Goal: Information Seeking & Learning: Learn about a topic

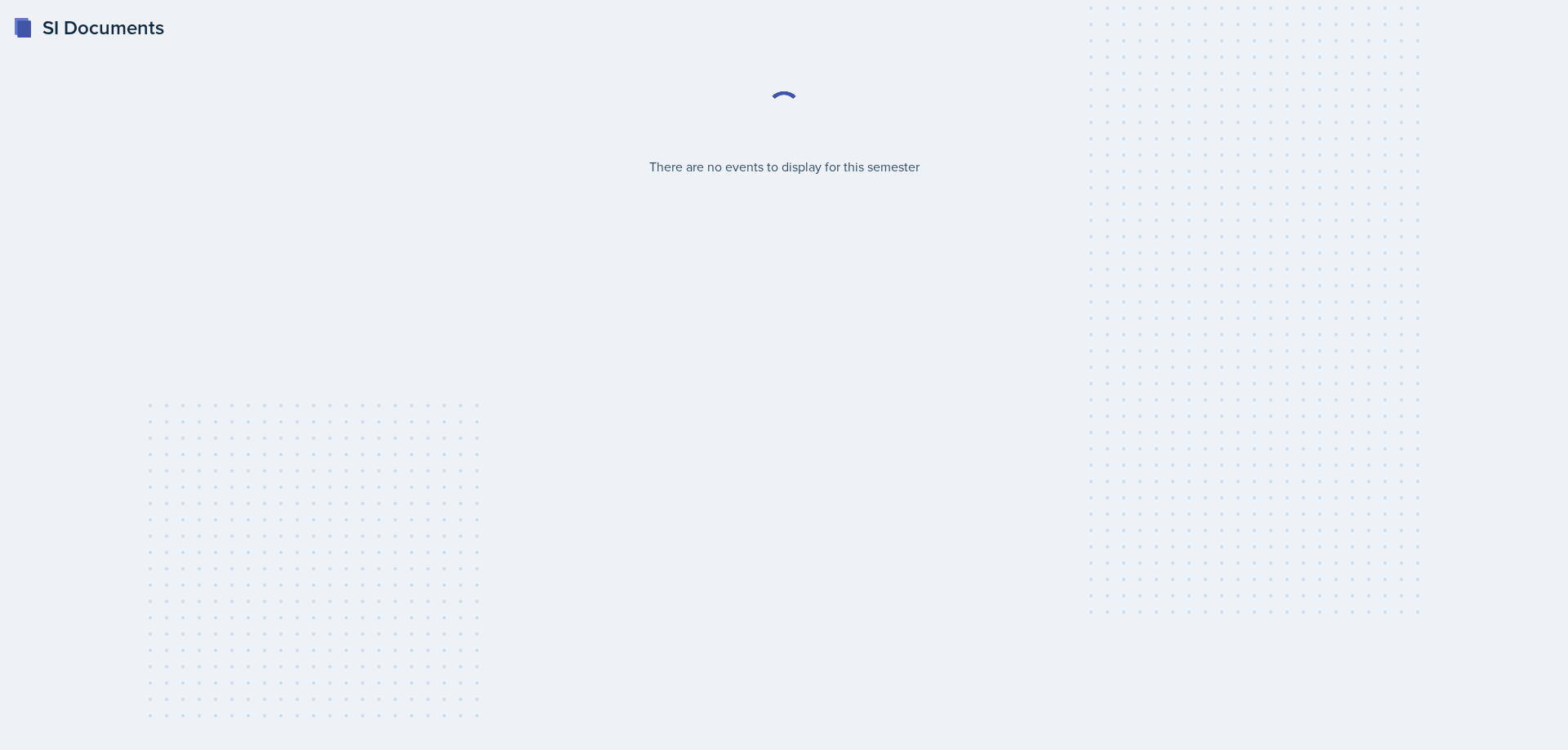
select select "2bed604d-1099-4043-b1bc-2365e8740244"
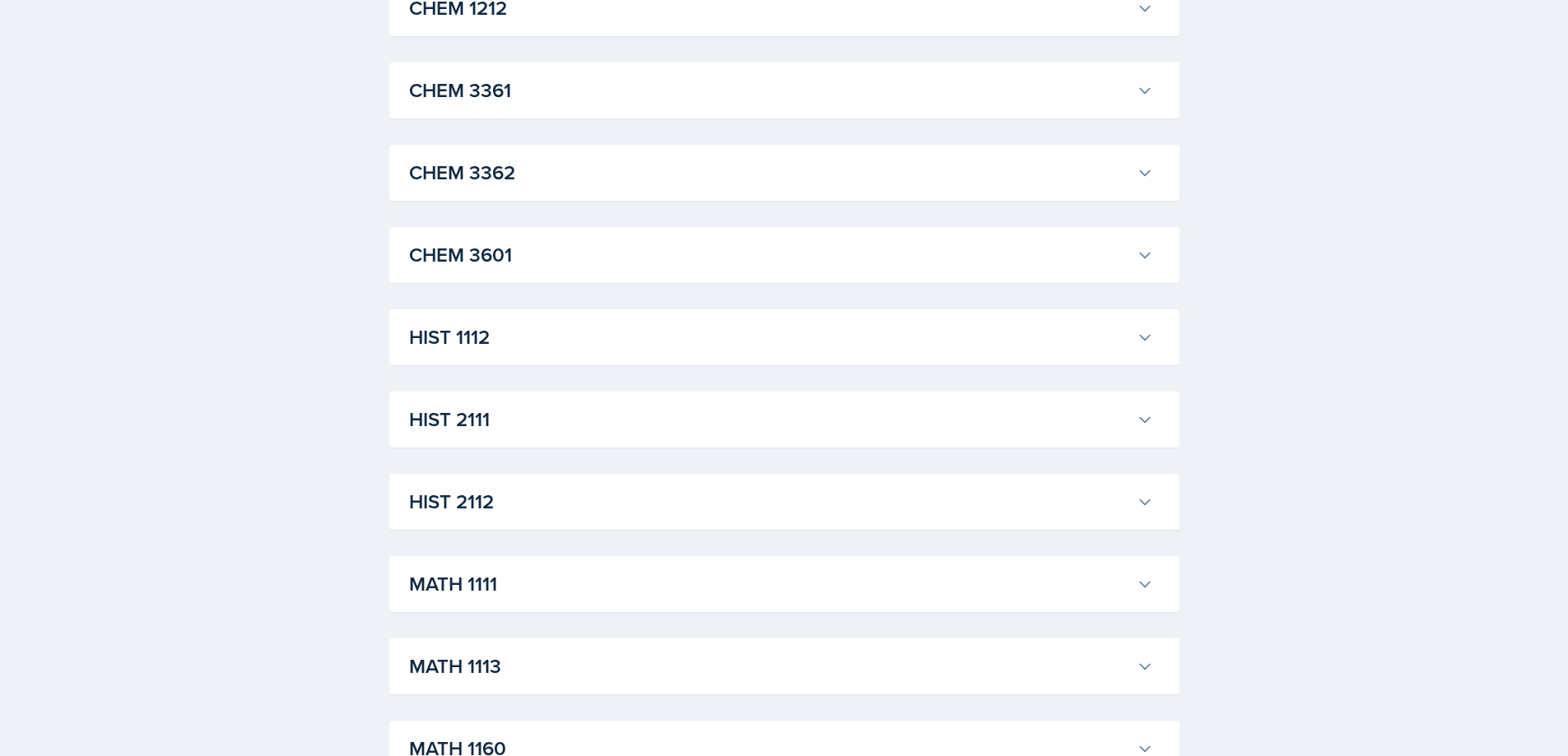
scroll to position [1070, 0]
click at [579, 352] on h3 "HIST 2111" at bounding box center [769, 341] width 721 height 30
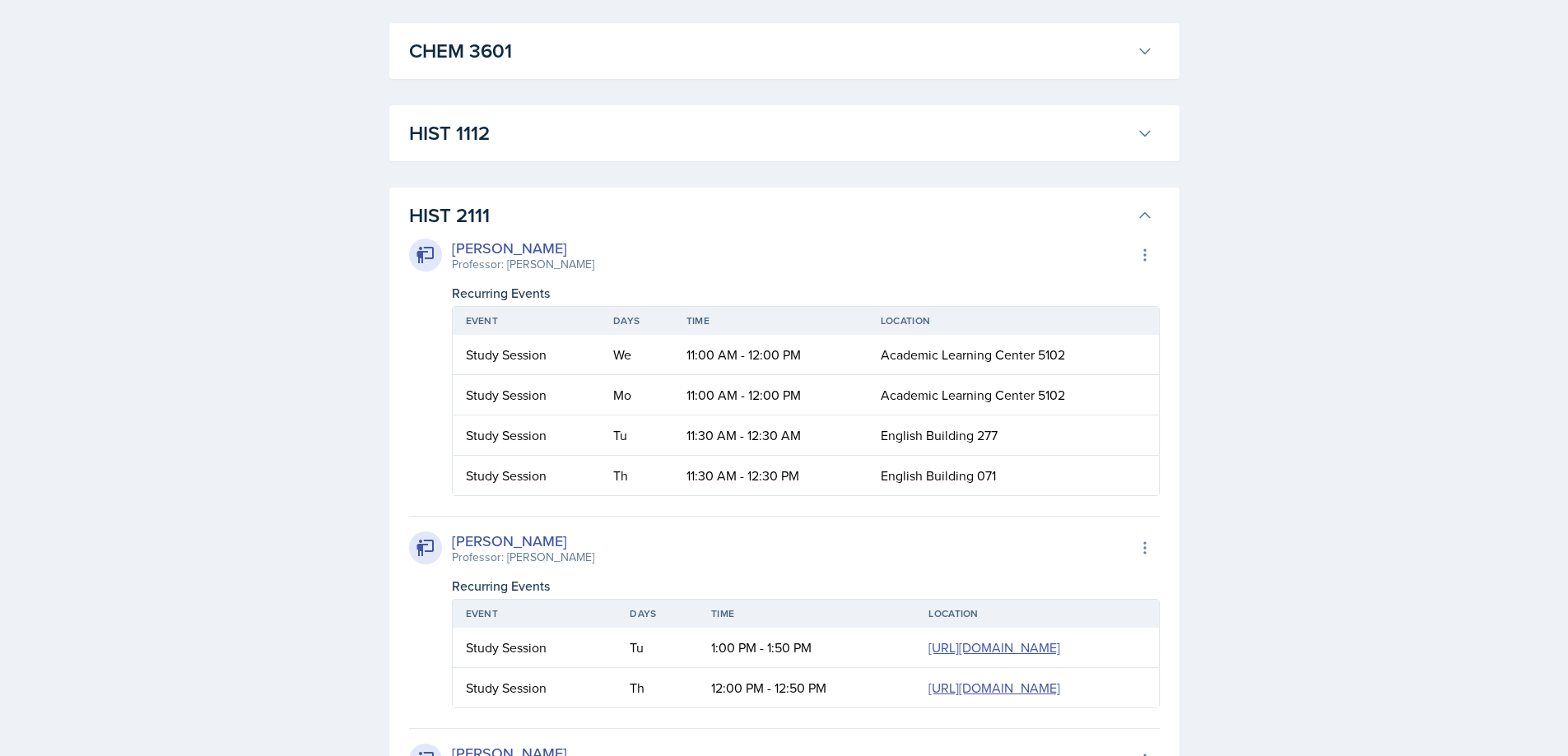
scroll to position [988, 0]
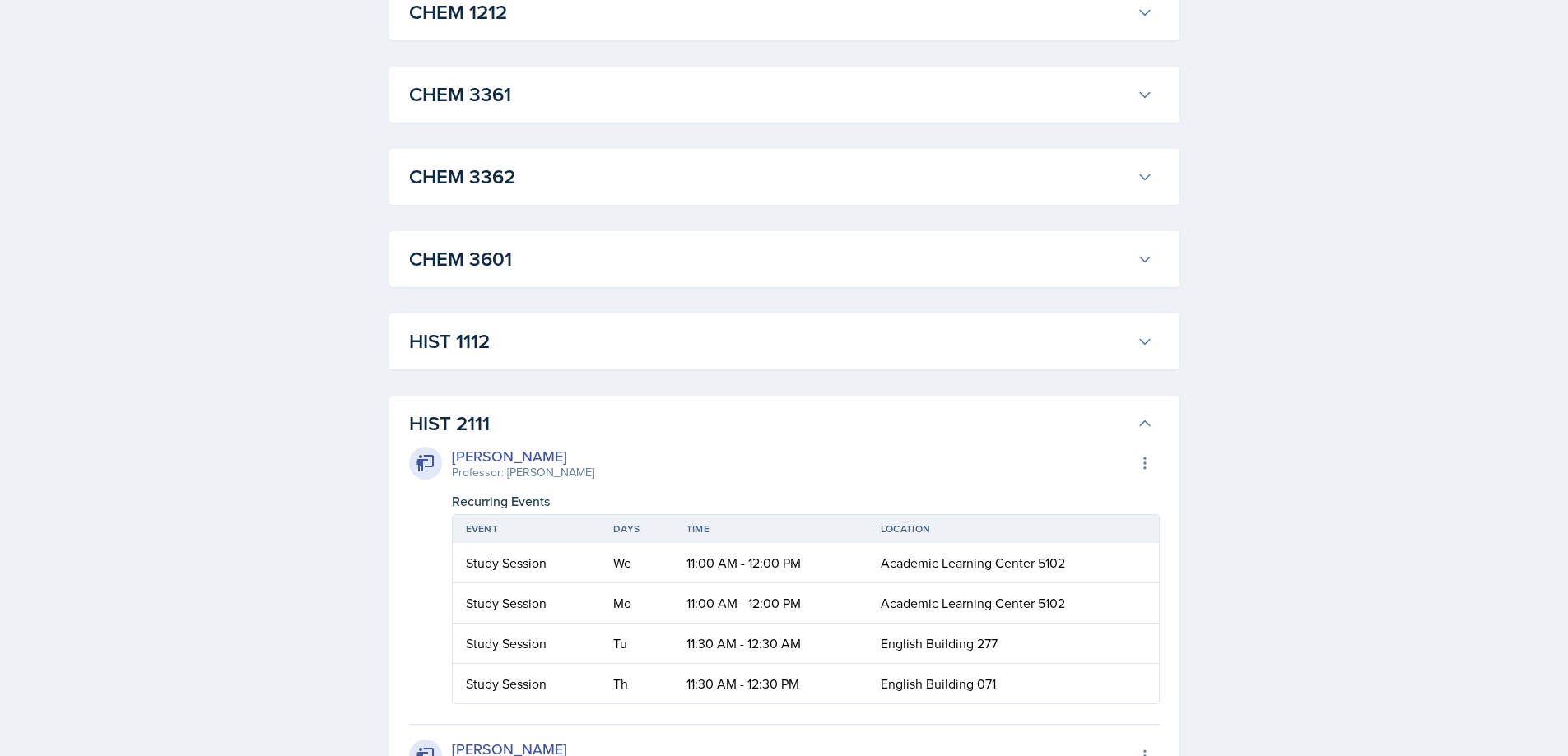
click at [1107, 426] on h3 "HIST 2111" at bounding box center [769, 423] width 721 height 30
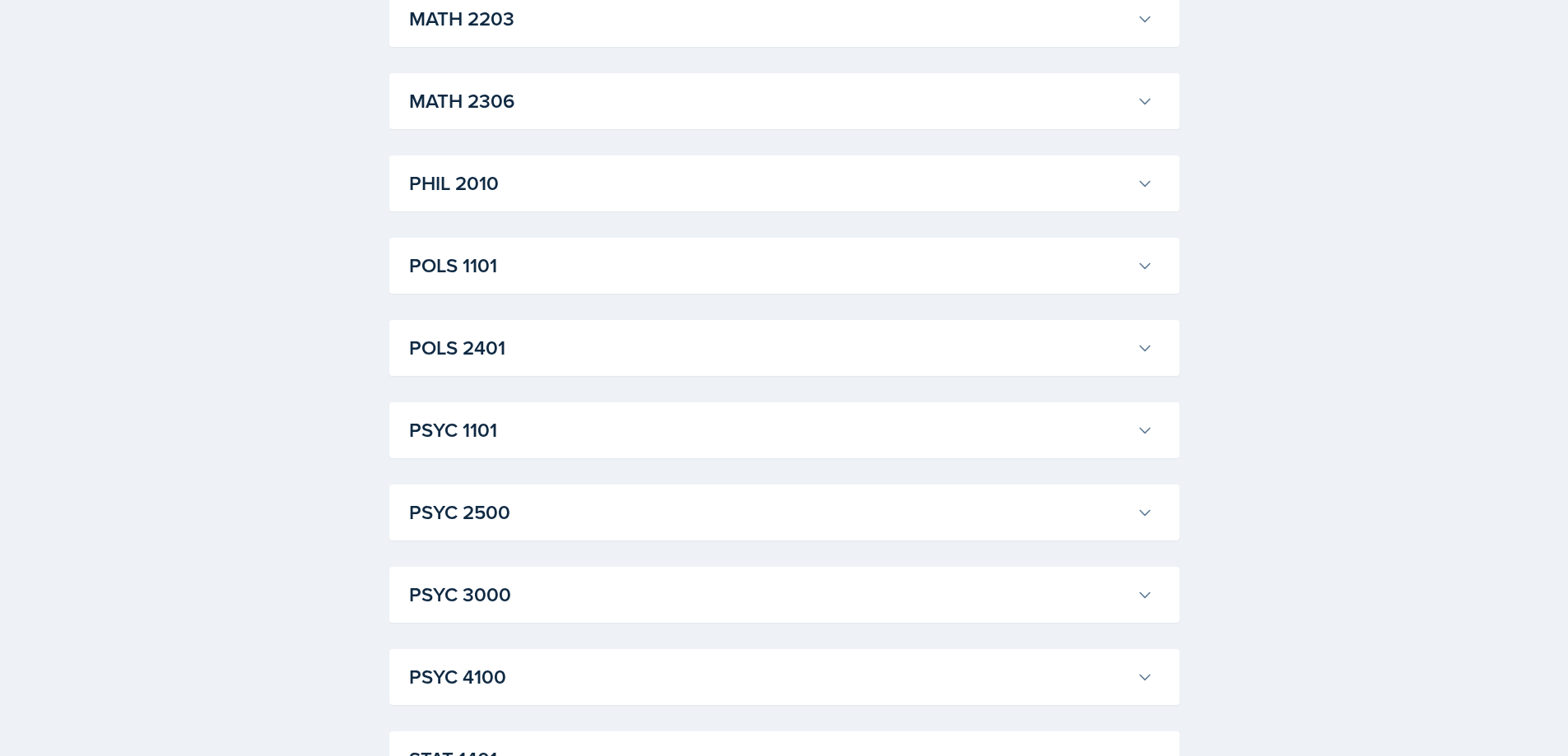
scroll to position [2057, 0]
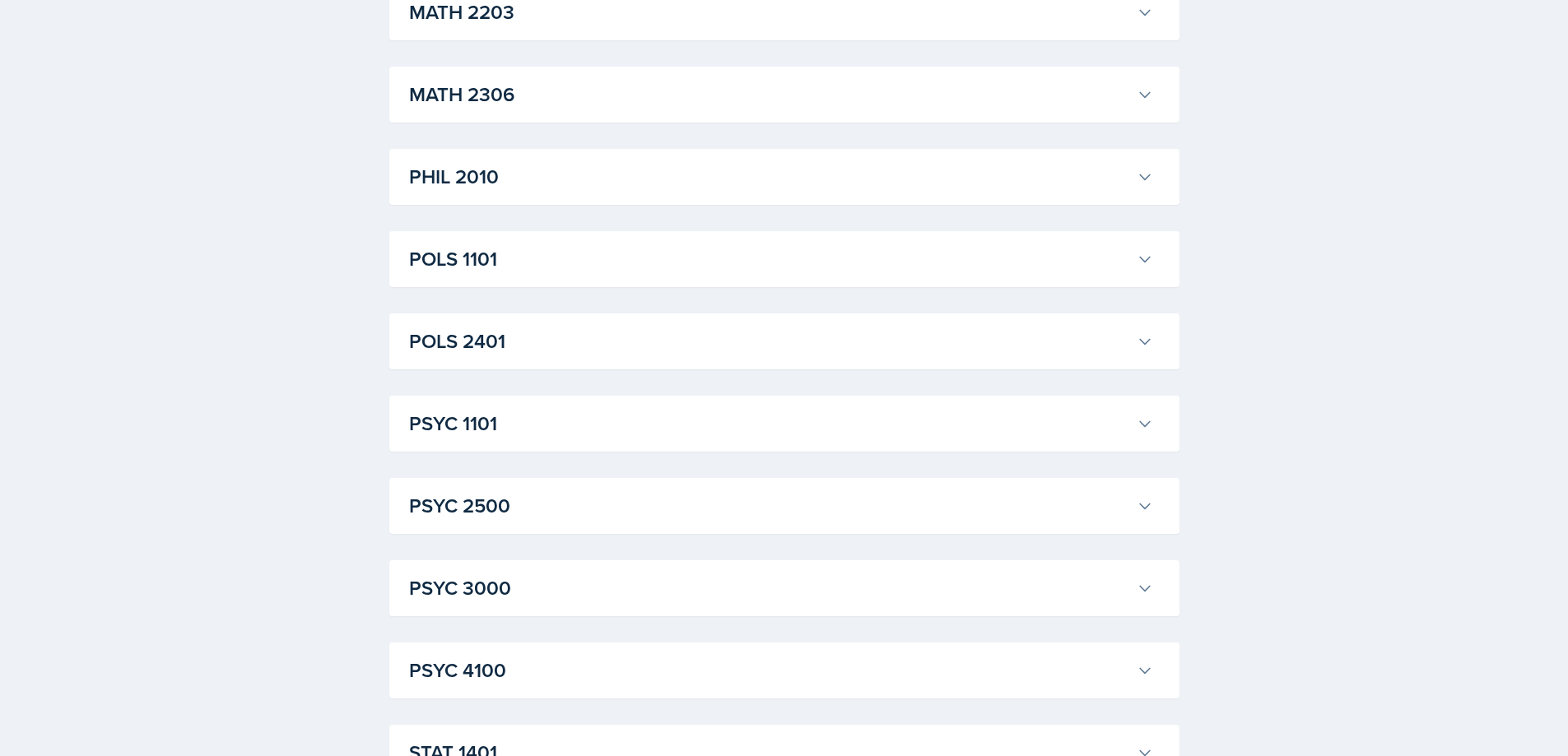
drag, startPoint x: 548, startPoint y: 270, endPoint x: 540, endPoint y: 271, distance: 8.1
click at [548, 270] on h3 "POLS 1101" at bounding box center [769, 259] width 721 height 30
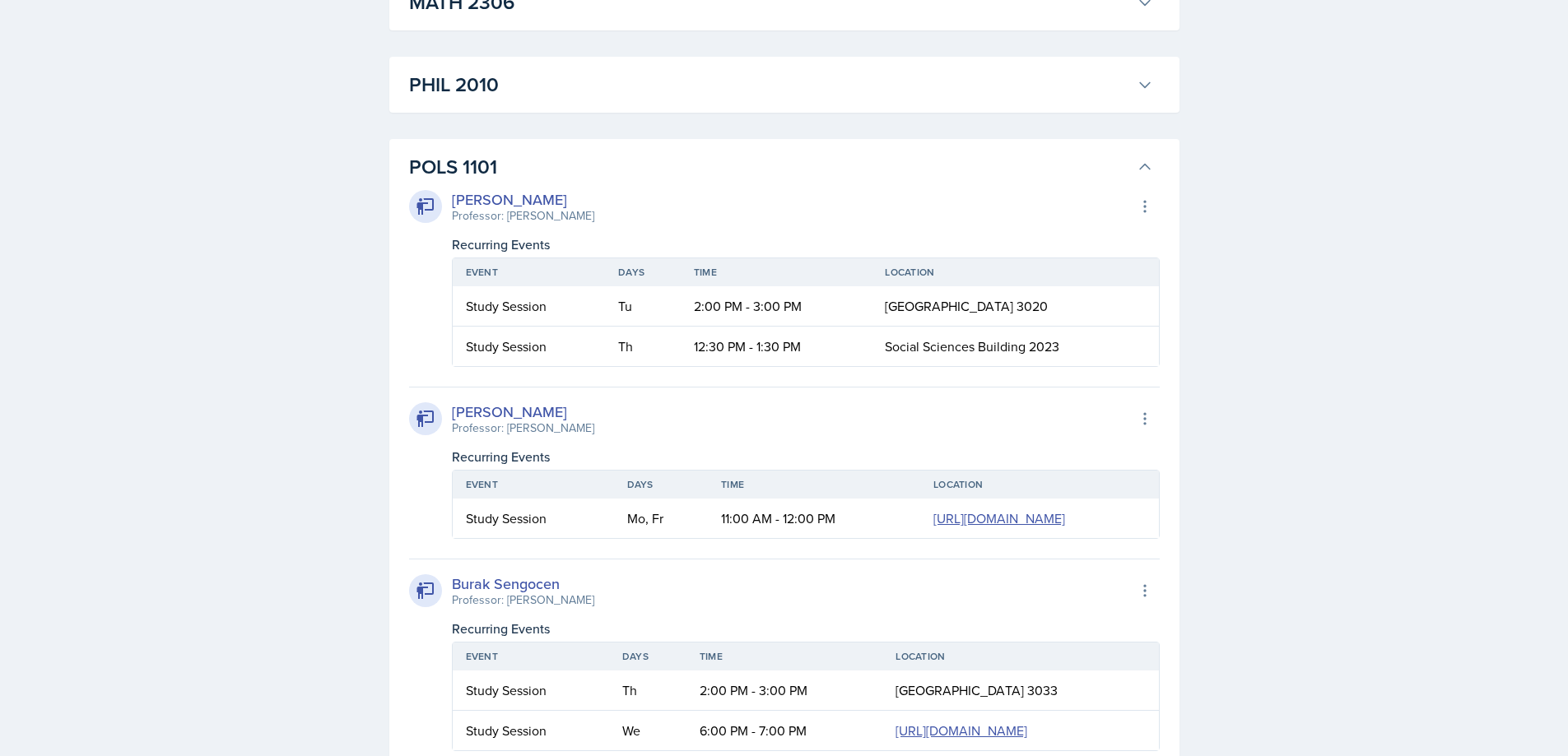
scroll to position [2139, 0]
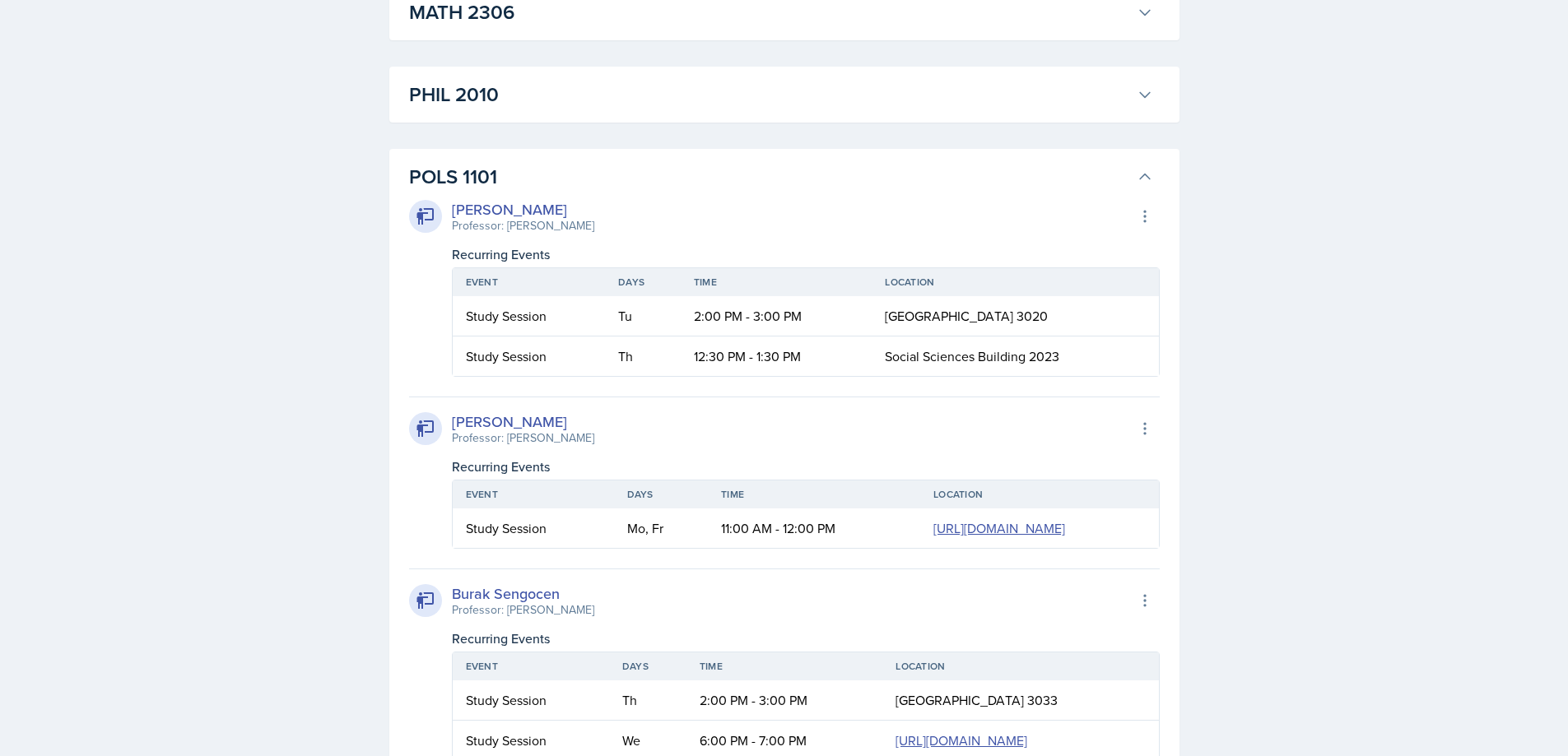
click at [665, 174] on h3 "POLS 1101" at bounding box center [769, 177] width 721 height 30
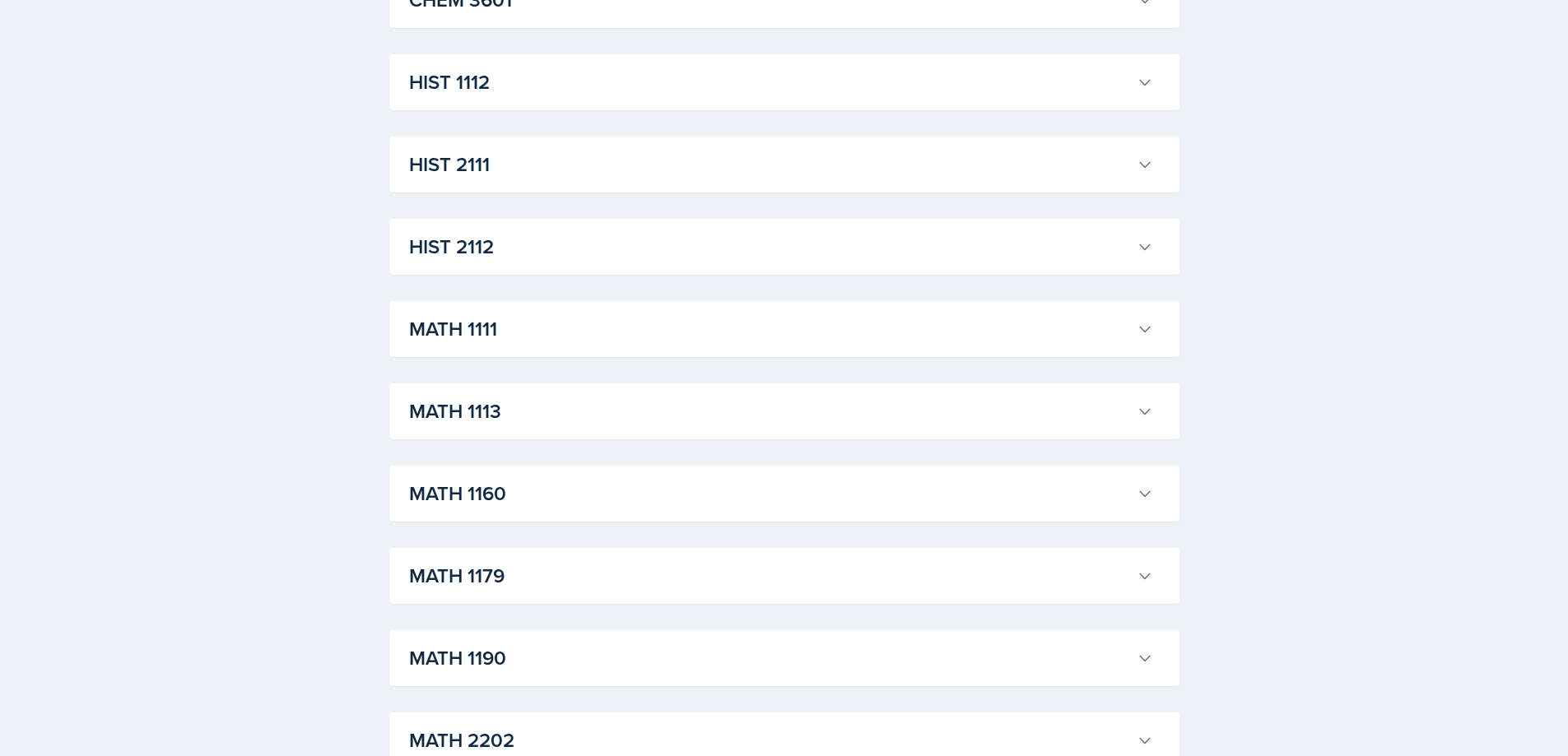
scroll to position [1199, 0]
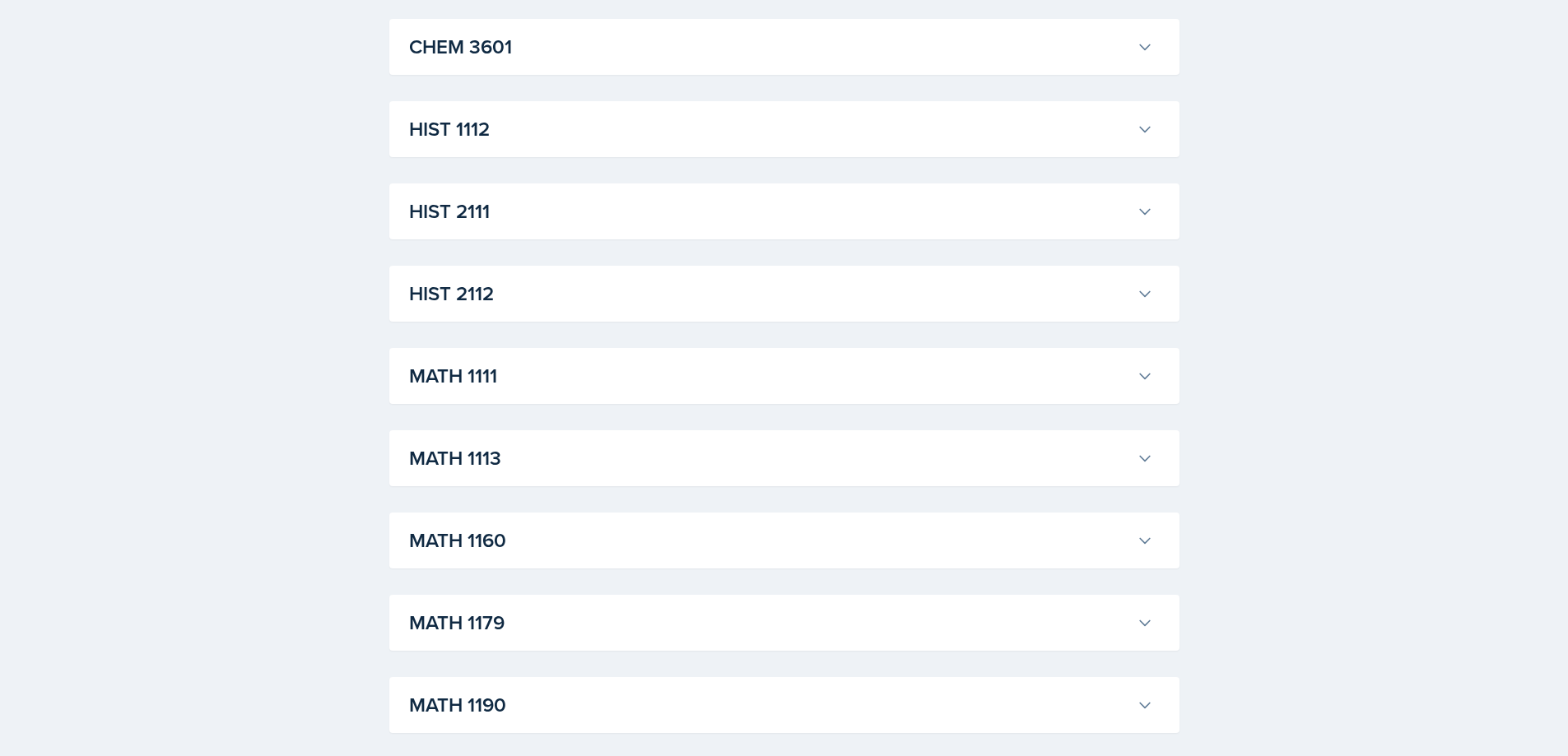
click at [525, 285] on h3 "HIST 2112" at bounding box center [769, 293] width 721 height 30
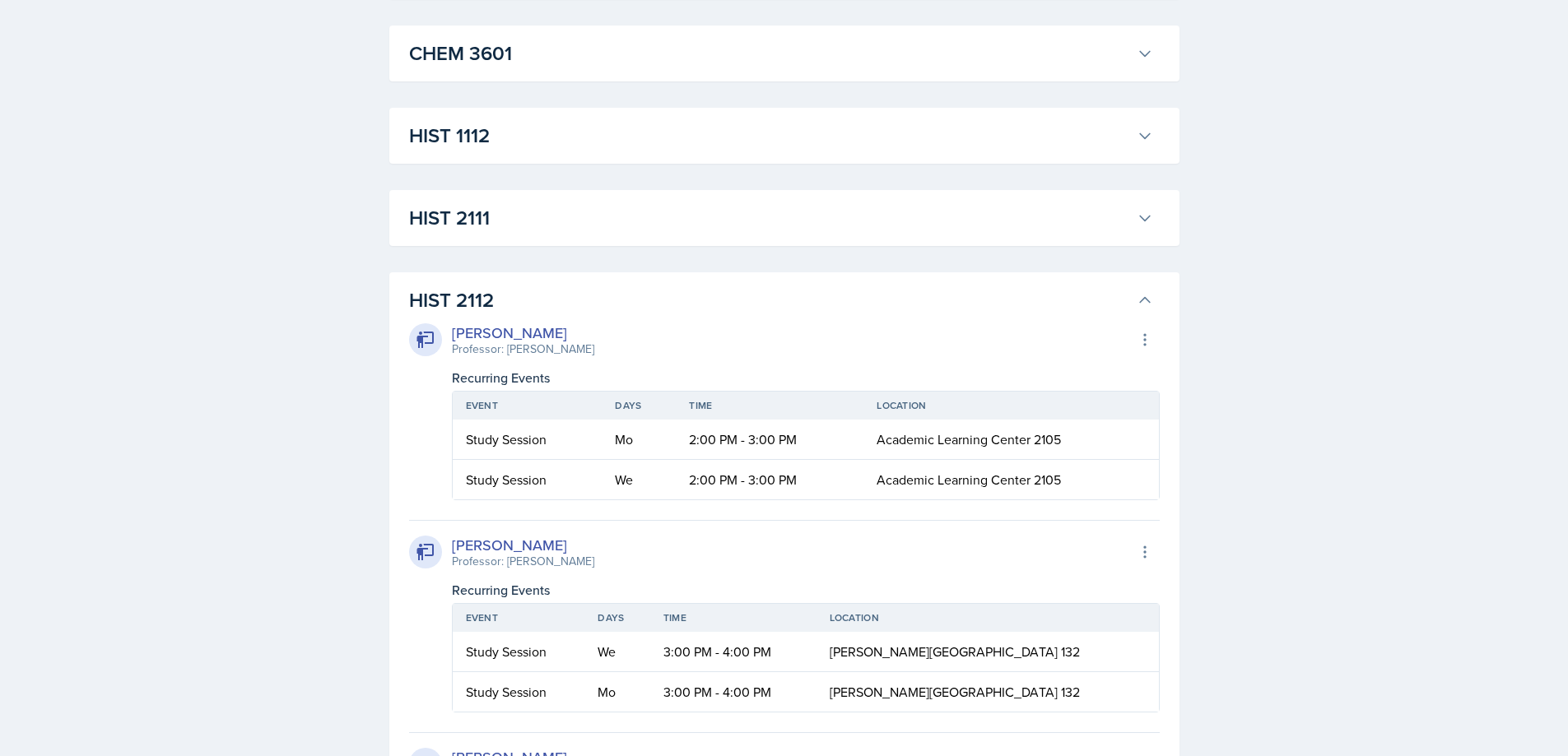
scroll to position [1118, 0]
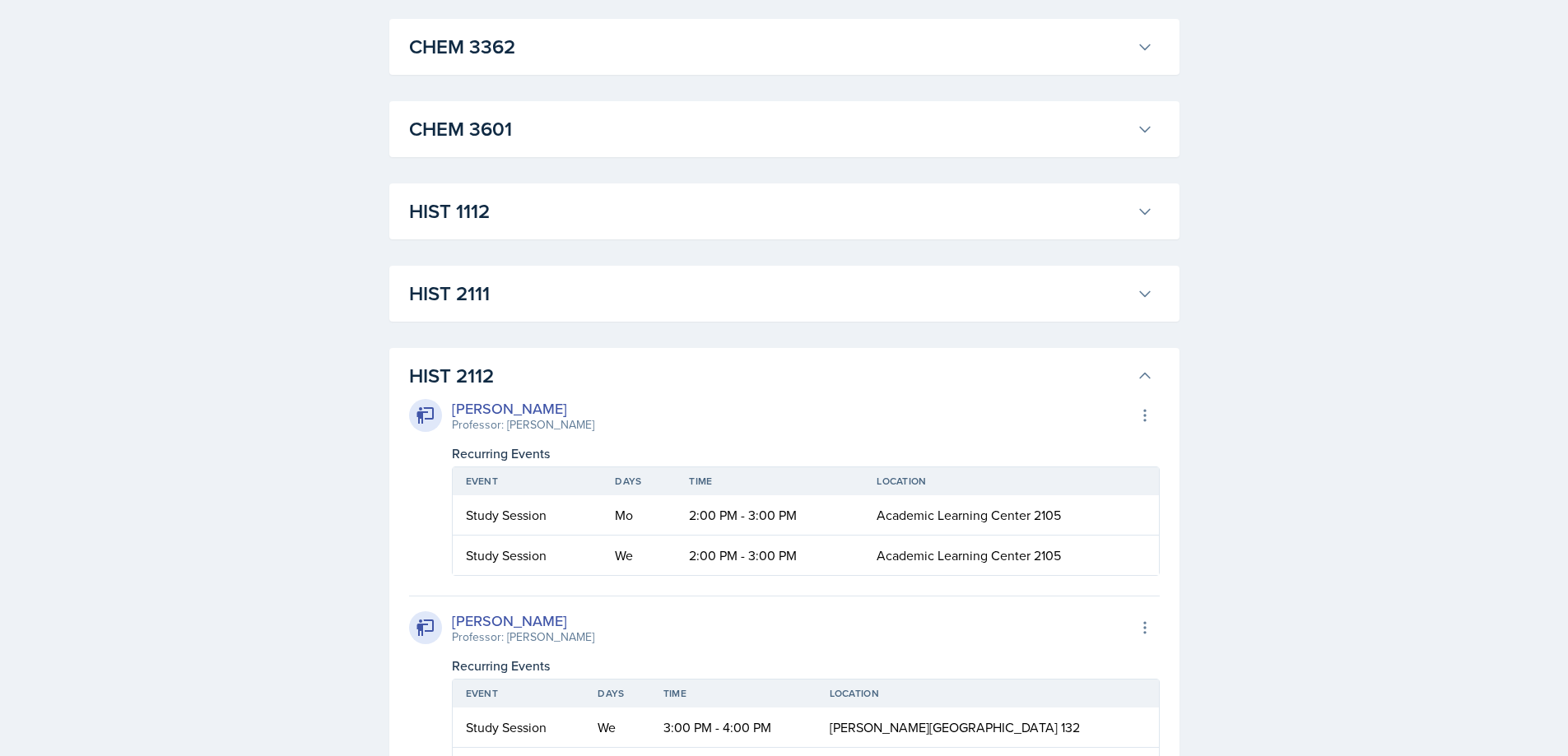
click at [623, 371] on h3 "HIST 2112" at bounding box center [769, 376] width 721 height 30
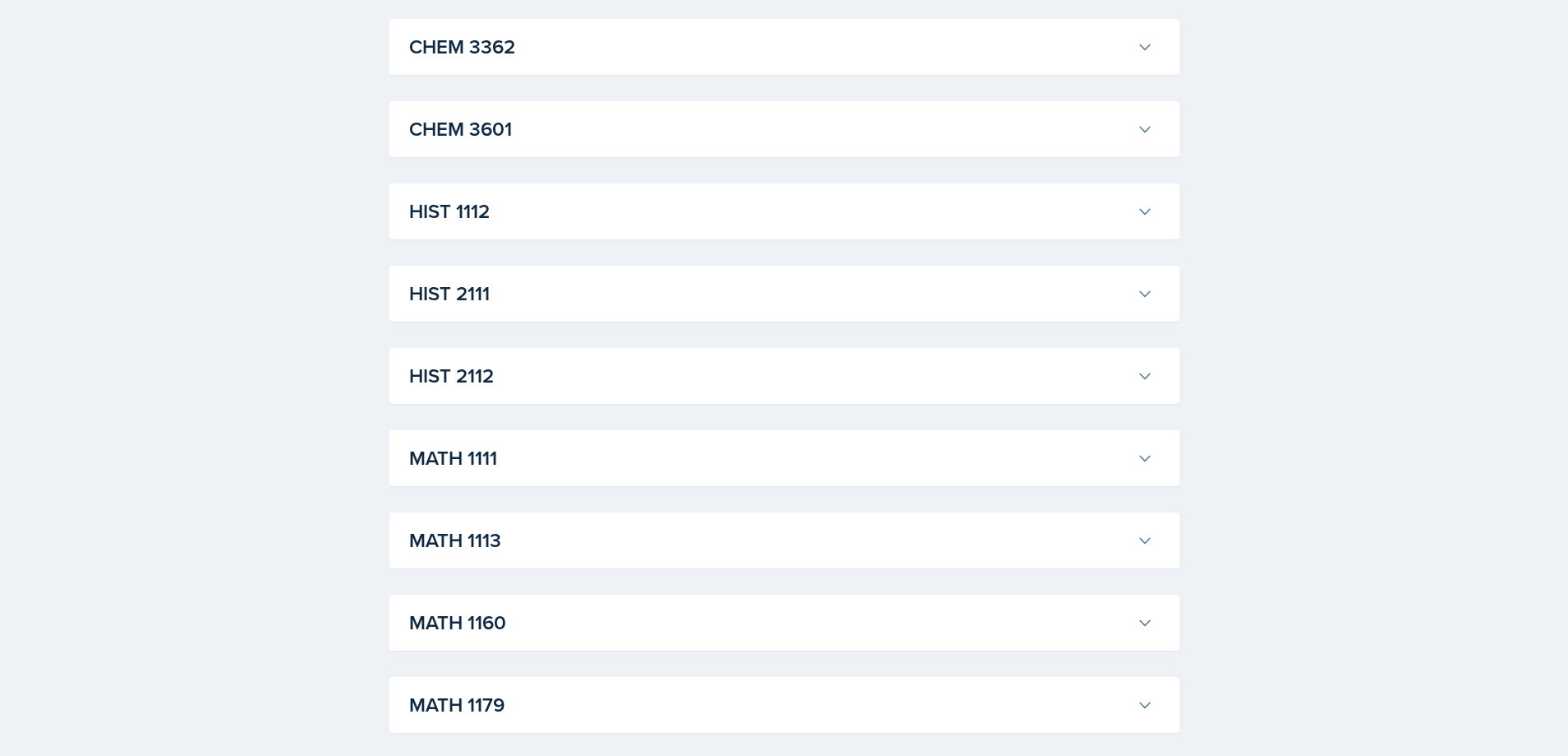
click at [567, 307] on h3 "HIST 2111" at bounding box center [769, 293] width 721 height 30
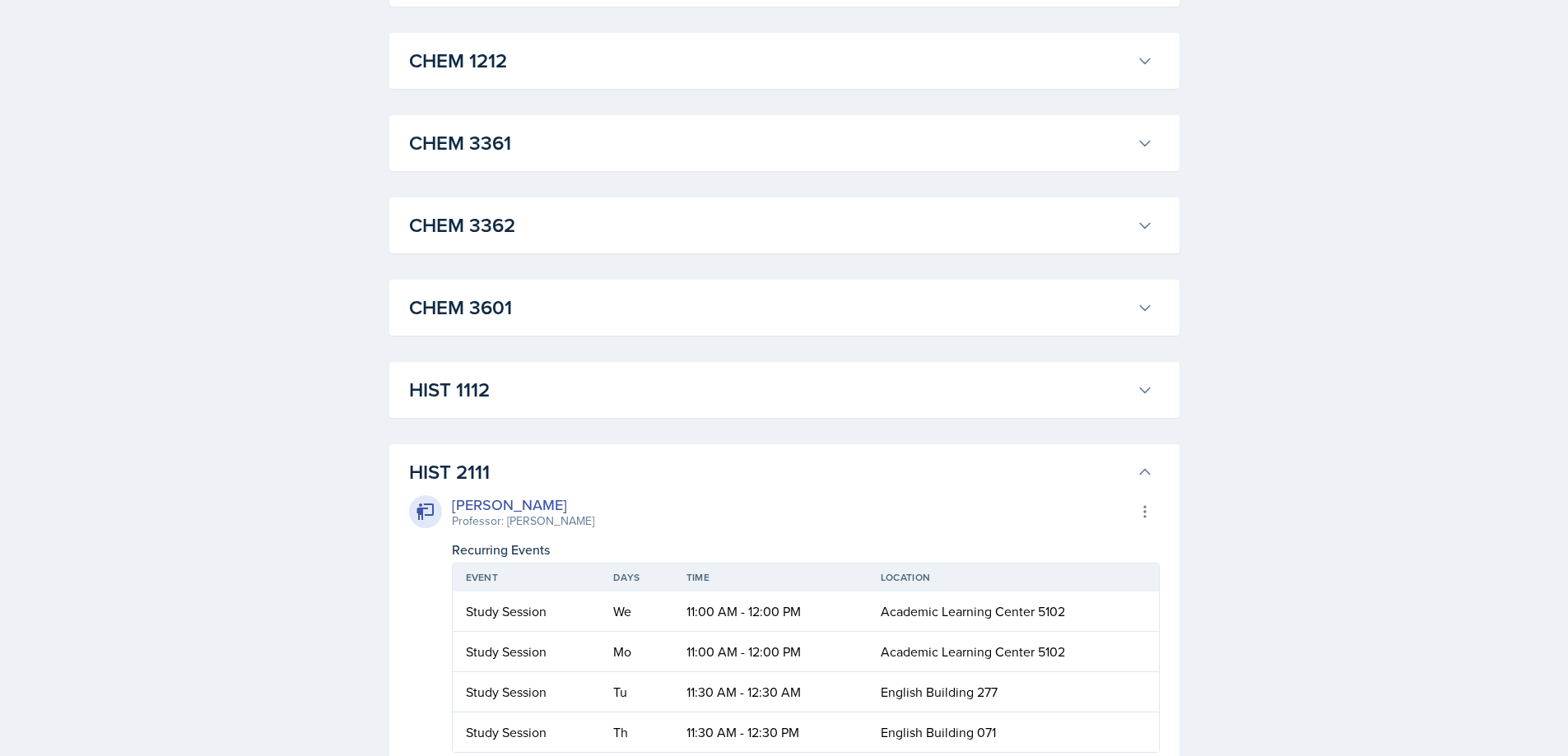
scroll to position [870, 0]
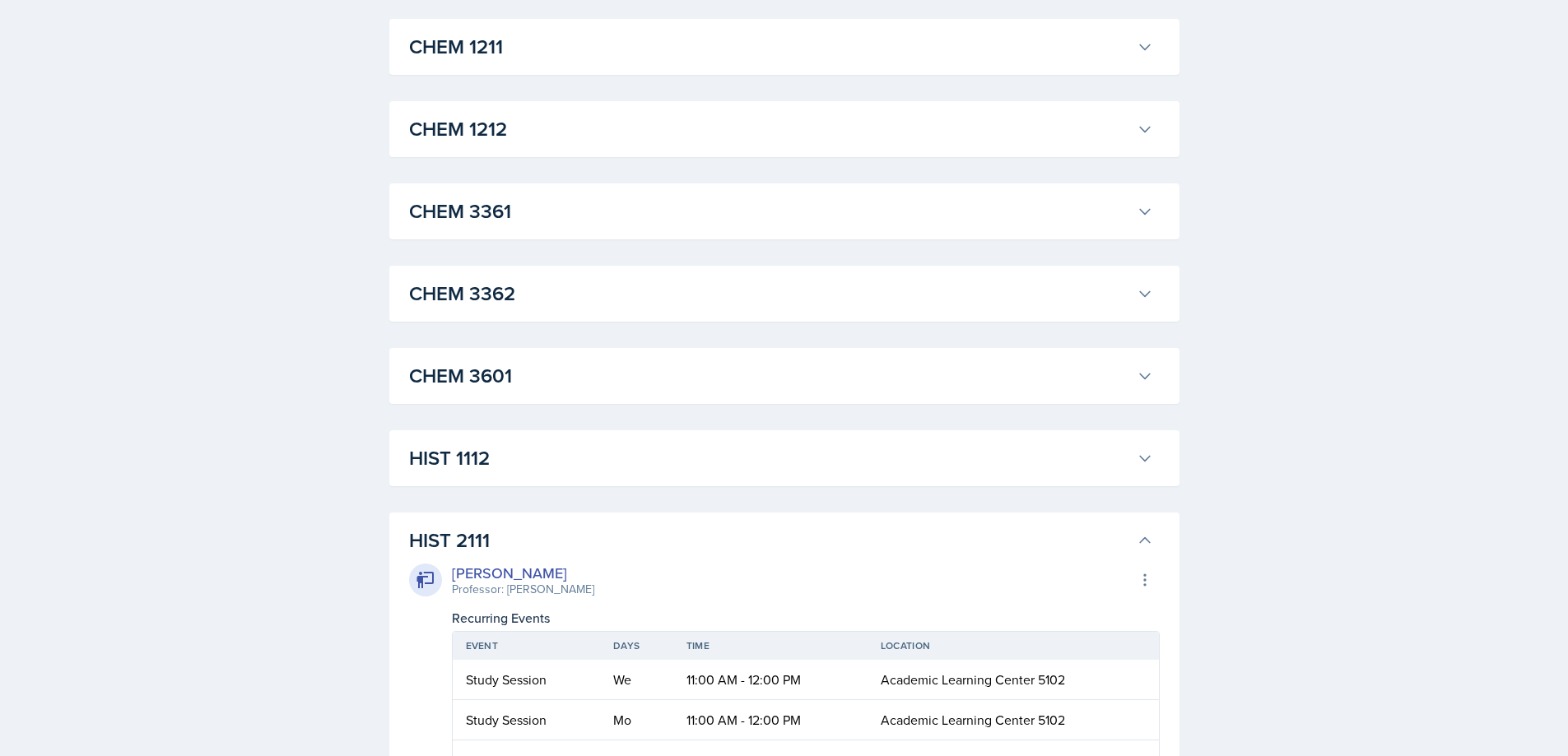
click at [610, 534] on h3 "HIST 2111" at bounding box center [769, 541] width 721 height 30
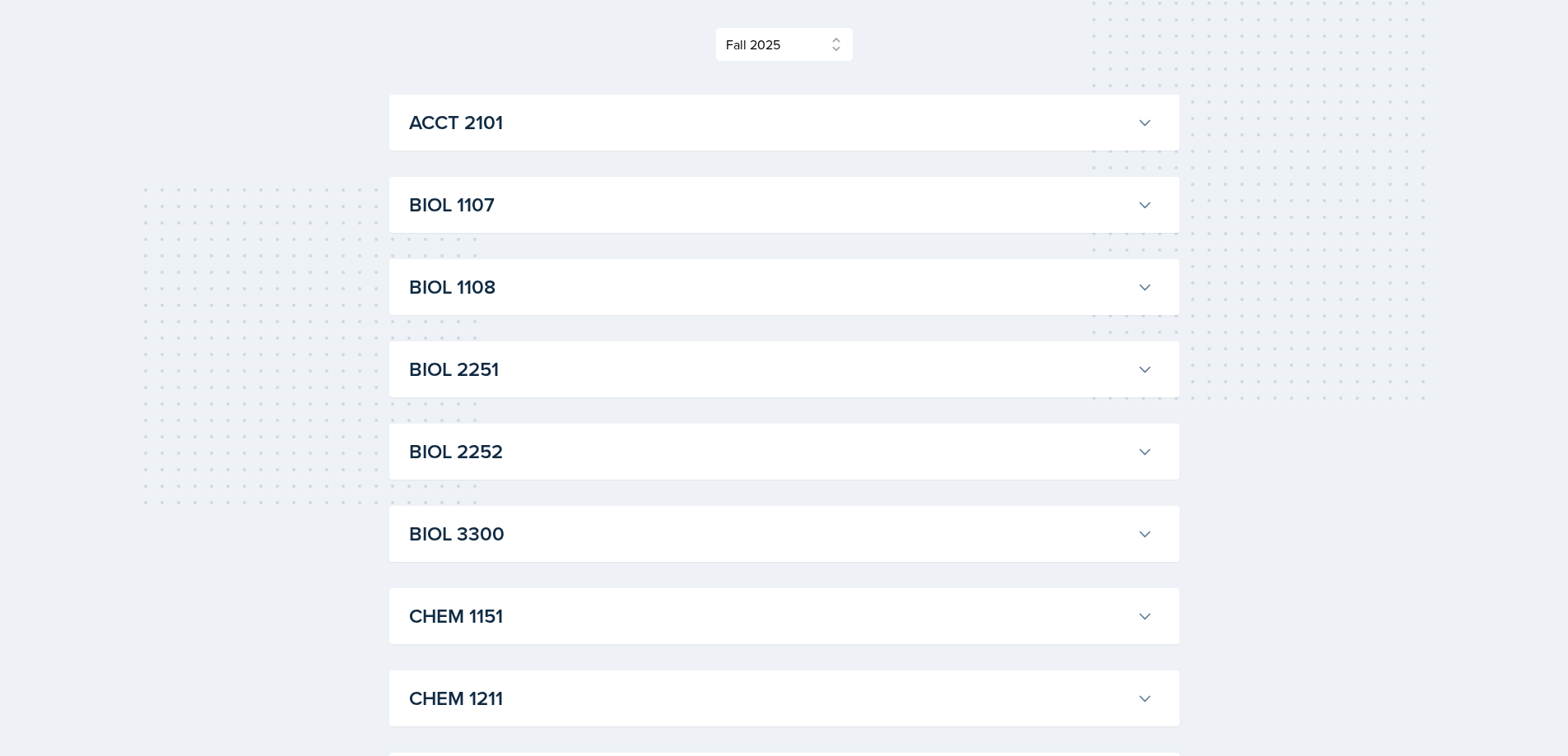
scroll to position [213, 0]
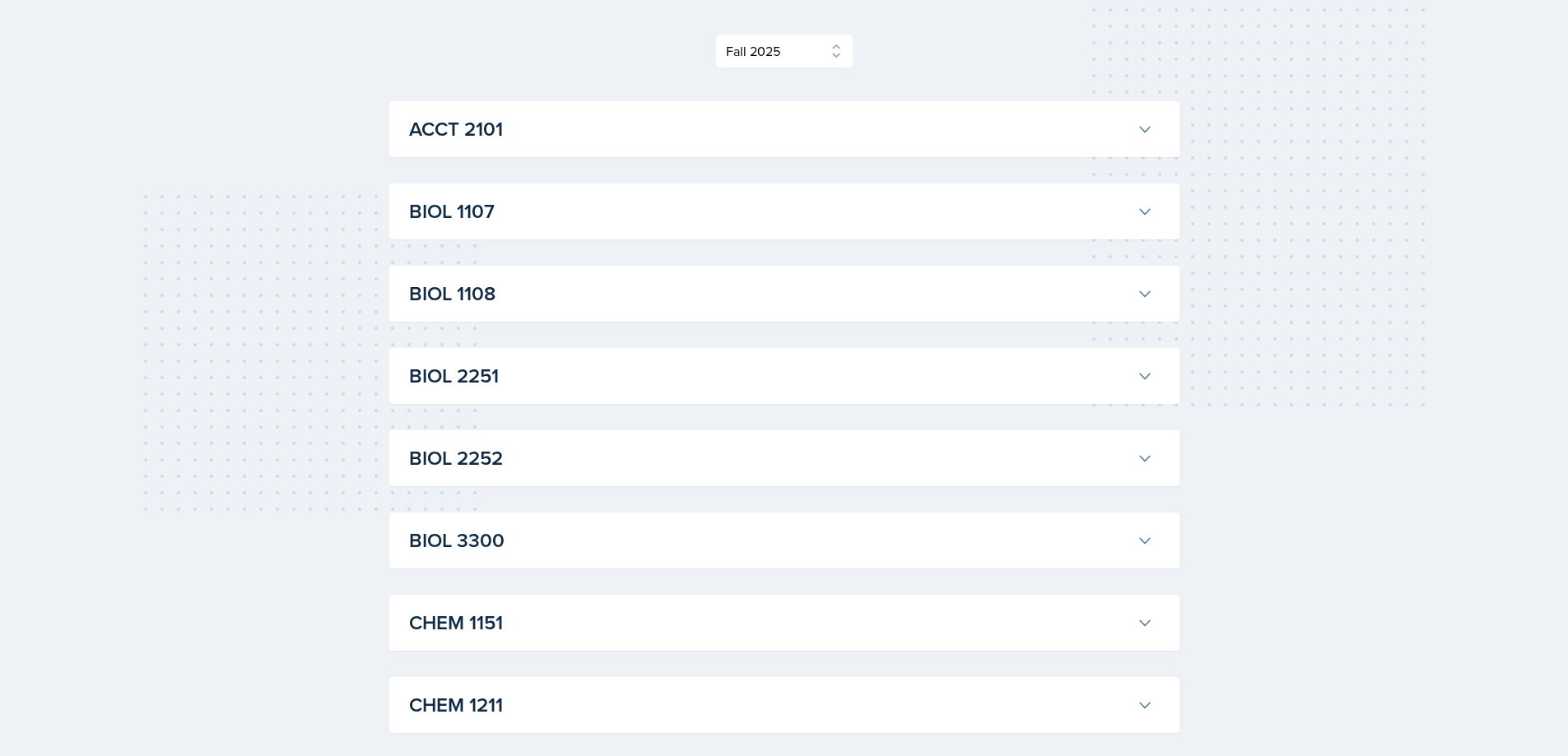
click at [580, 148] on div "ACCT 2101 [PERSON_NAME] Professor: [PERSON_NAME] Export to Google Calendar Recu…" at bounding box center [784, 129] width 790 height 56
click at [584, 140] on h3 "ACCT 2101" at bounding box center [769, 129] width 721 height 30
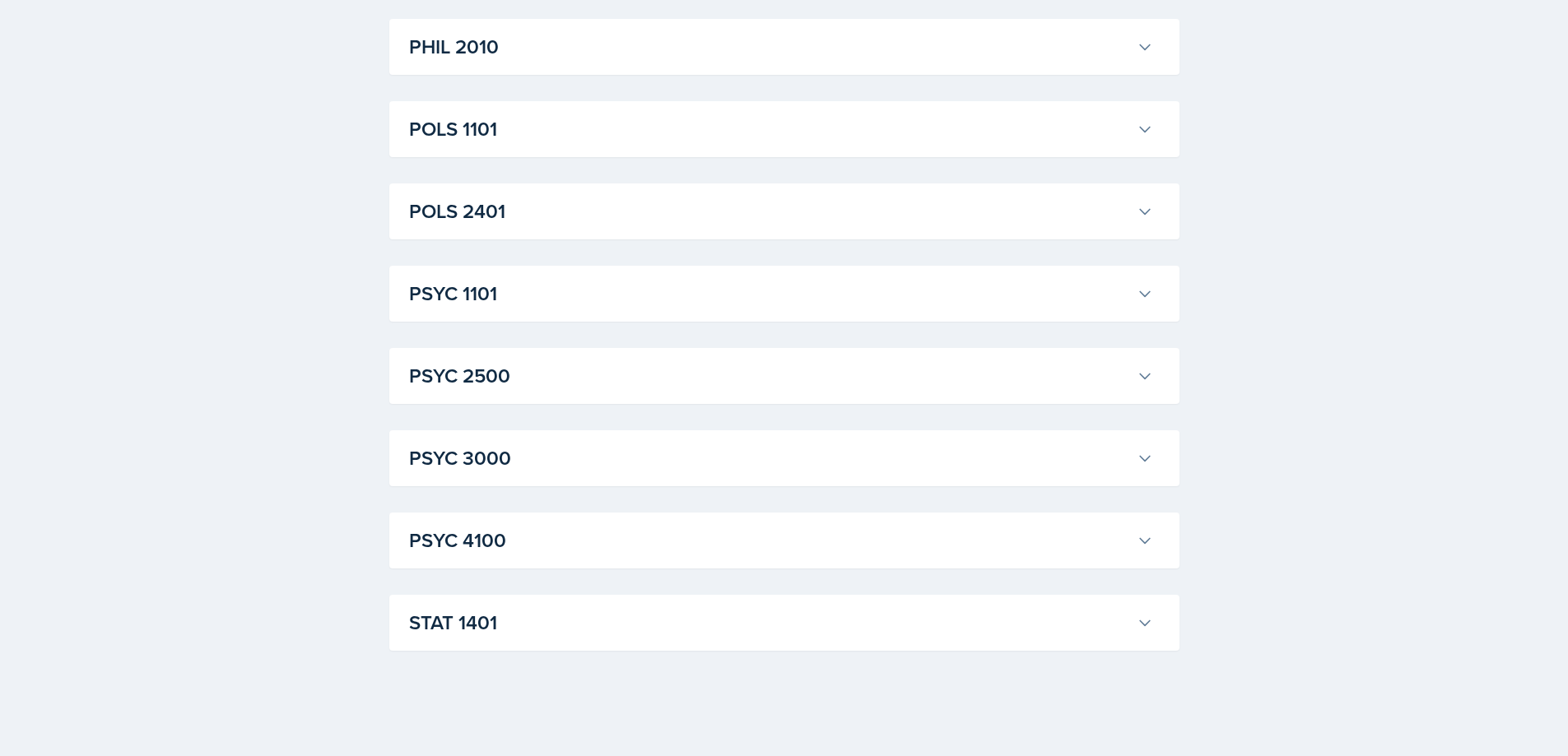
scroll to position [4866, 0]
click at [646, 623] on h3 "STAT 1401" at bounding box center [769, 622] width 721 height 30
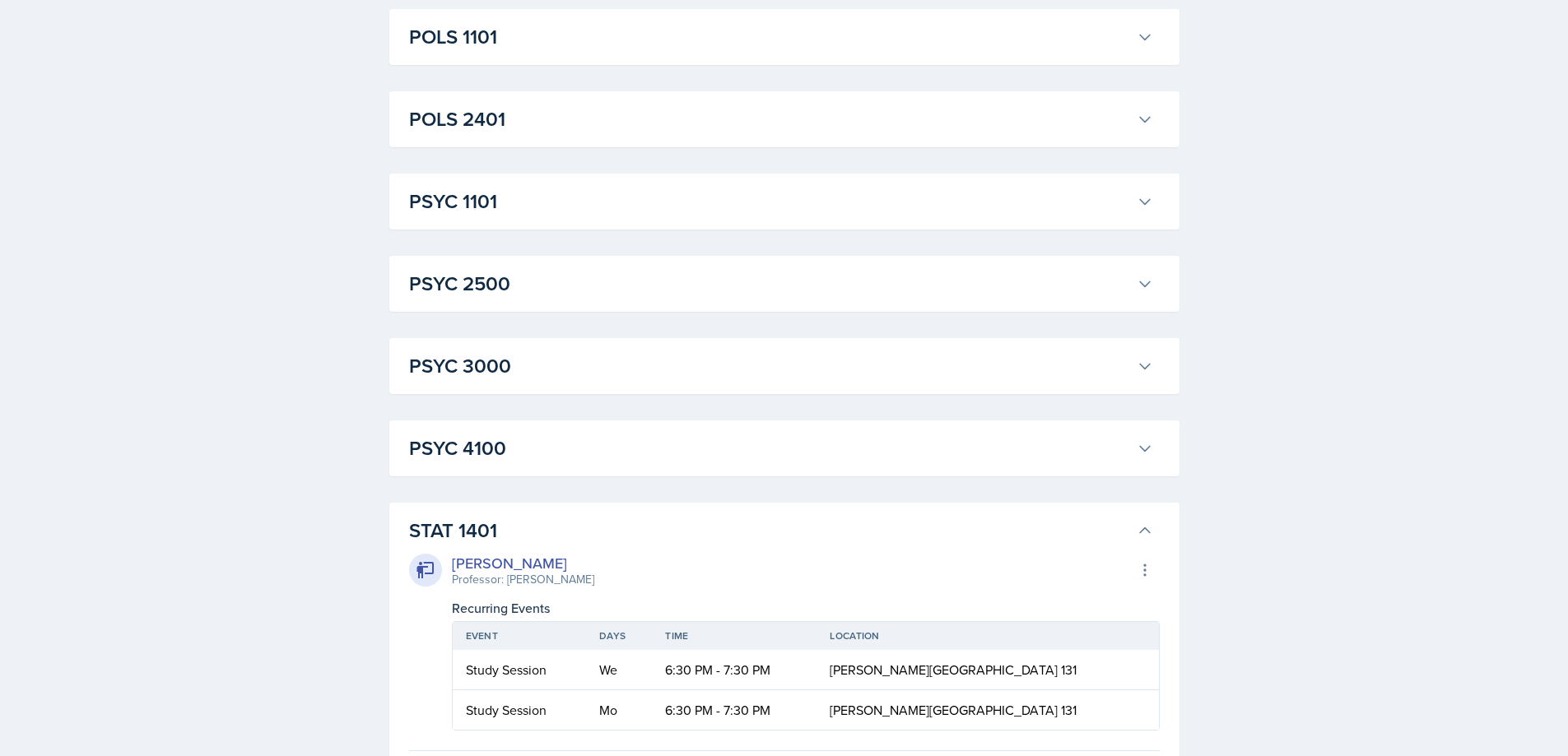
scroll to position [4454, 0]
